Goal: Check status: Check status

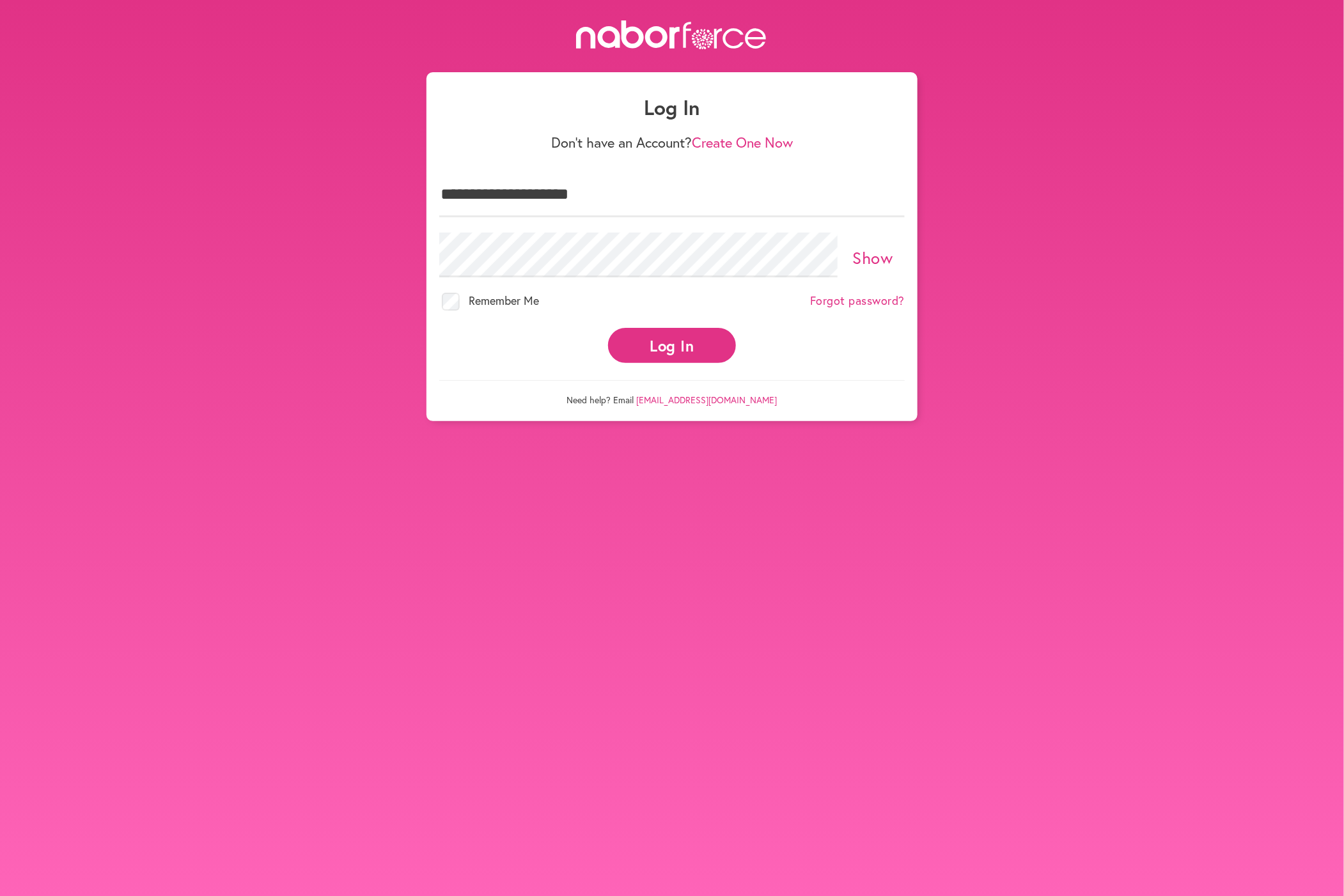
click at [682, 361] on button "Log In" at bounding box center [672, 345] width 128 height 35
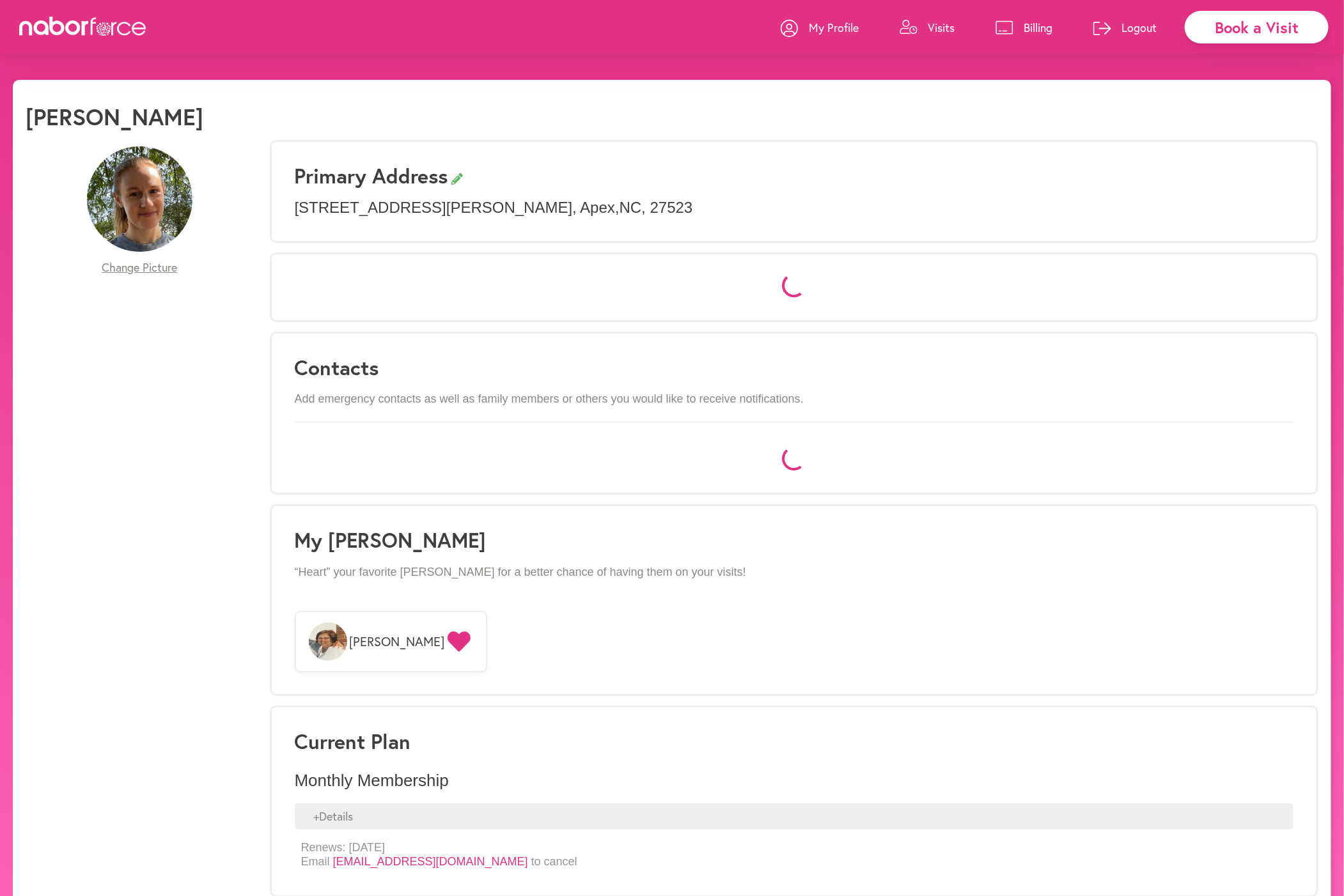
select select "*"
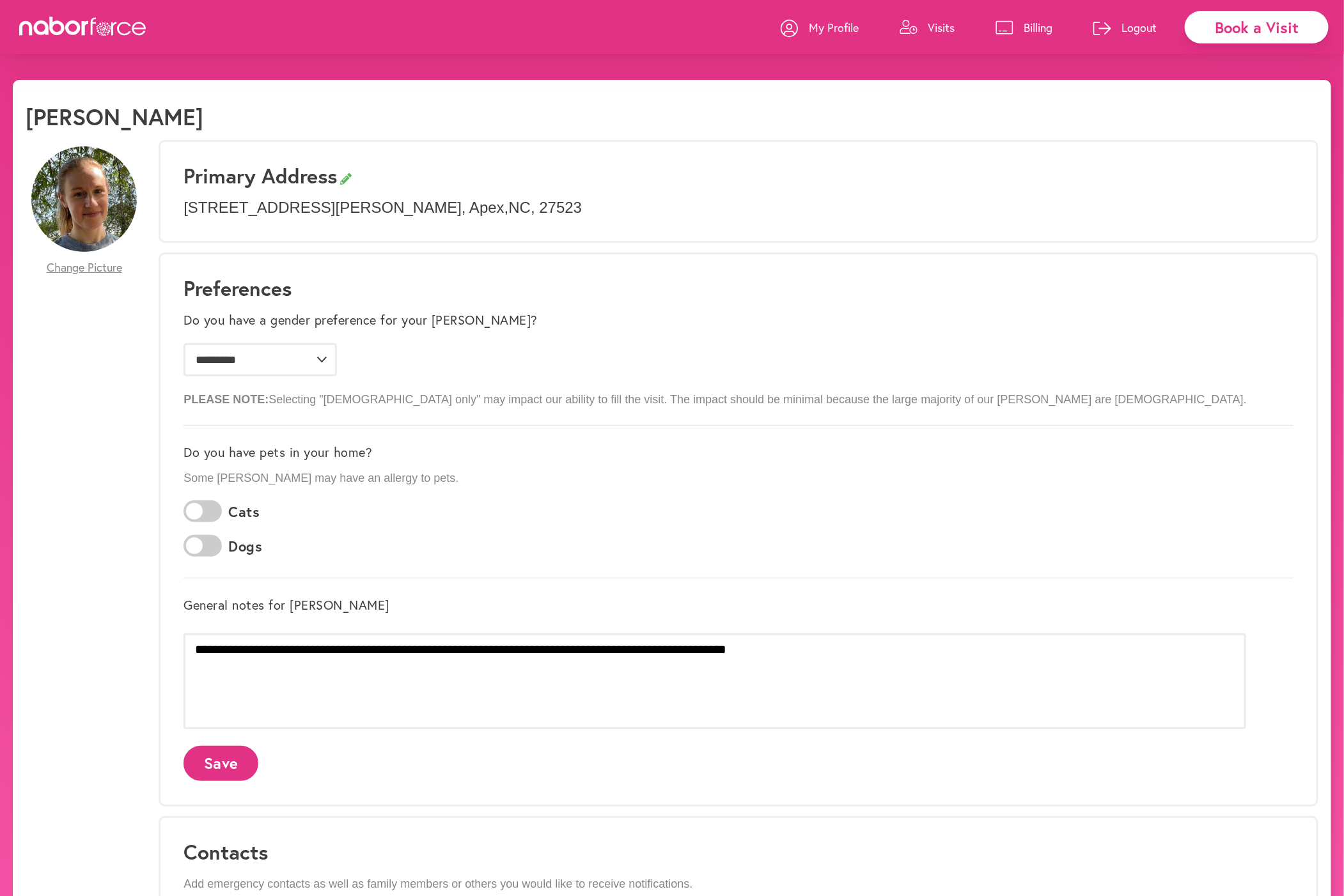
click at [929, 31] on p "Visits" at bounding box center [941, 28] width 27 height 15
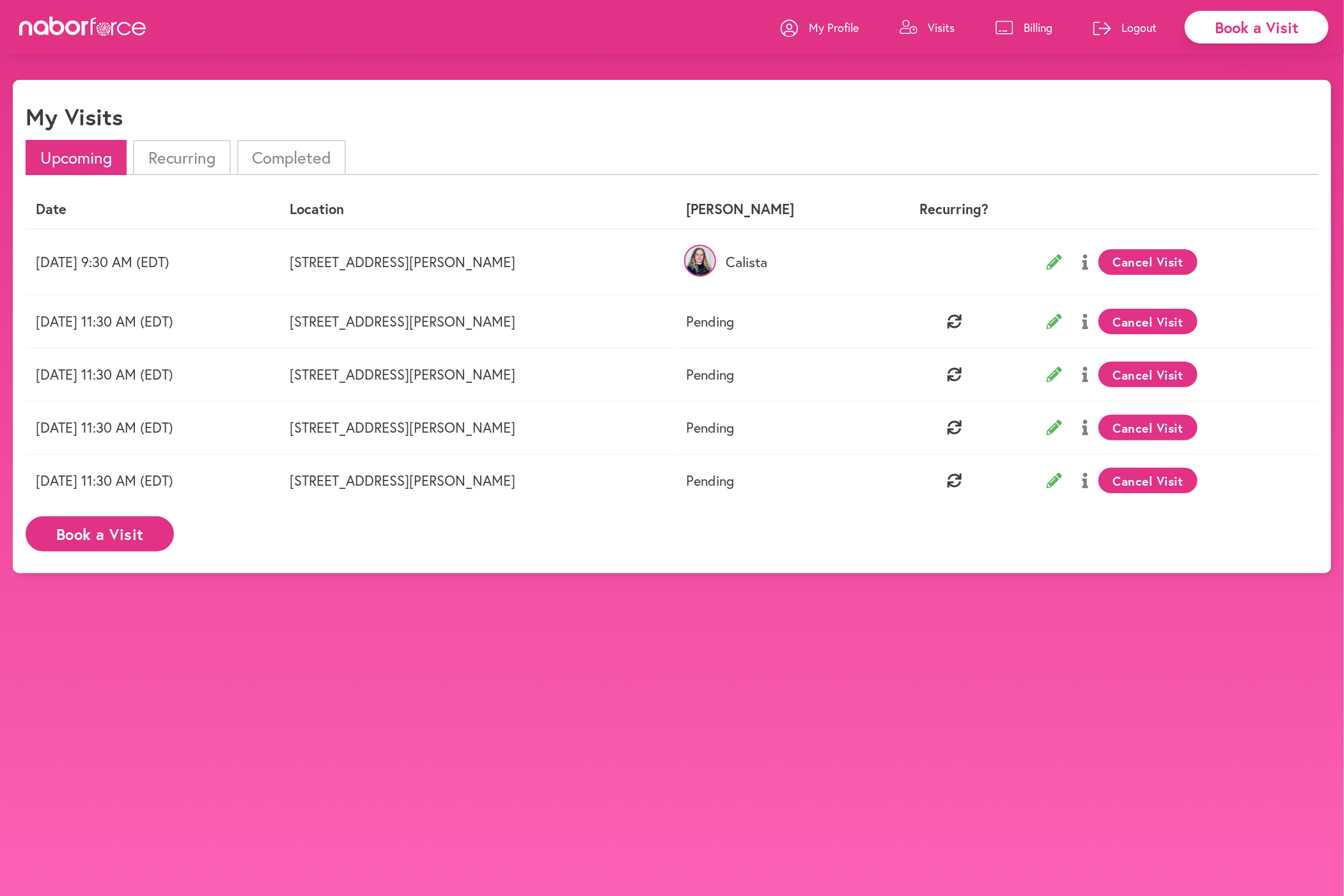
click at [789, 254] on p "Calista" at bounding box center [779, 262] width 186 height 17
click at [716, 266] on img at bounding box center [700, 261] width 32 height 32
click at [211, 253] on td "Saturday 08/16 9:30 AM (EDT)" at bounding box center [152, 262] width 254 height 67
click at [1128, 25] on p "Logout" at bounding box center [1139, 28] width 35 height 15
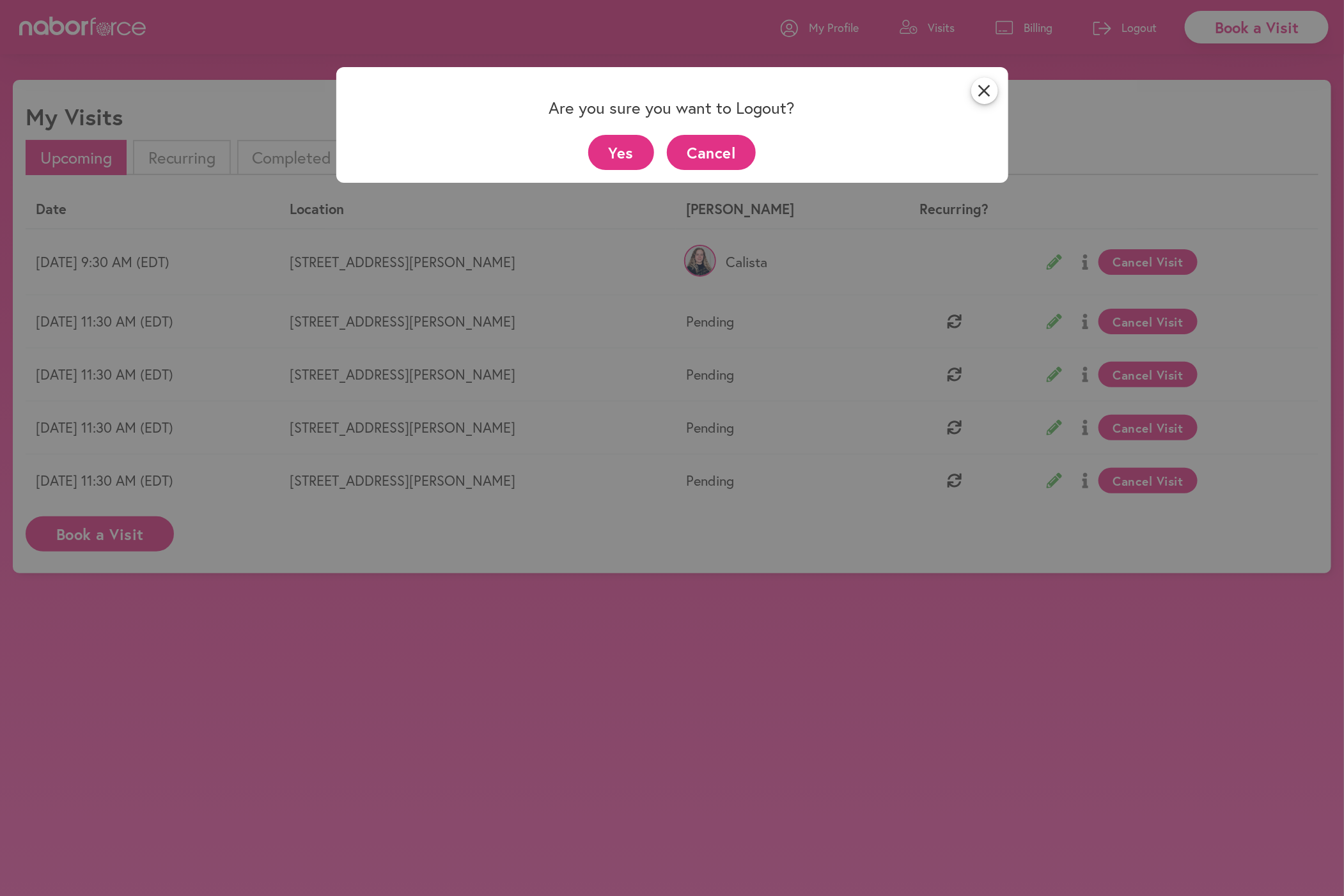
click at [609, 145] on button "Yes" at bounding box center [622, 152] width 66 height 35
